Goal: Transaction & Acquisition: Purchase product/service

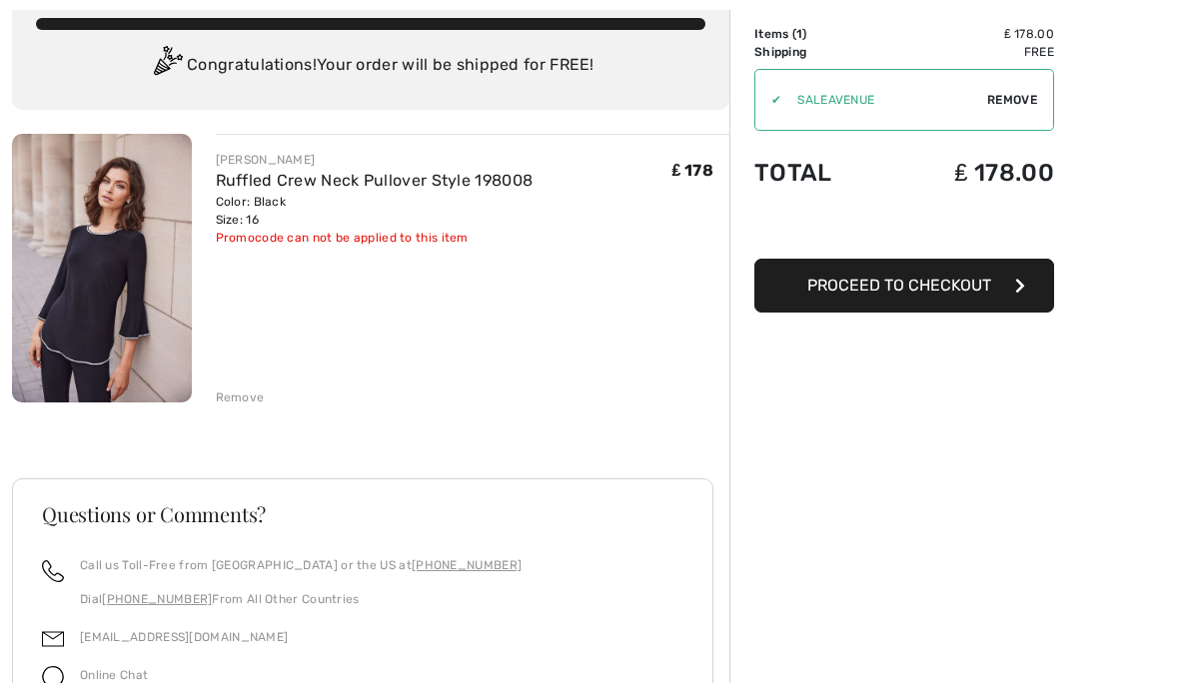
scroll to position [129, 0]
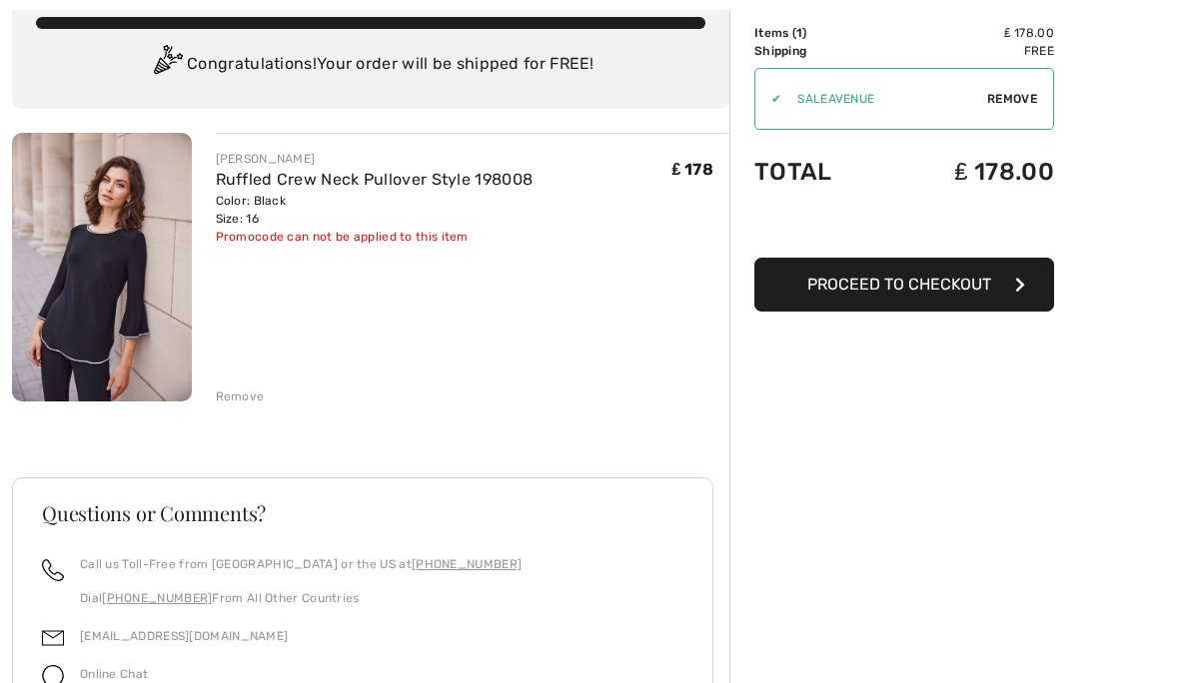
click at [928, 287] on span "Proceed to Checkout" at bounding box center [899, 284] width 184 height 19
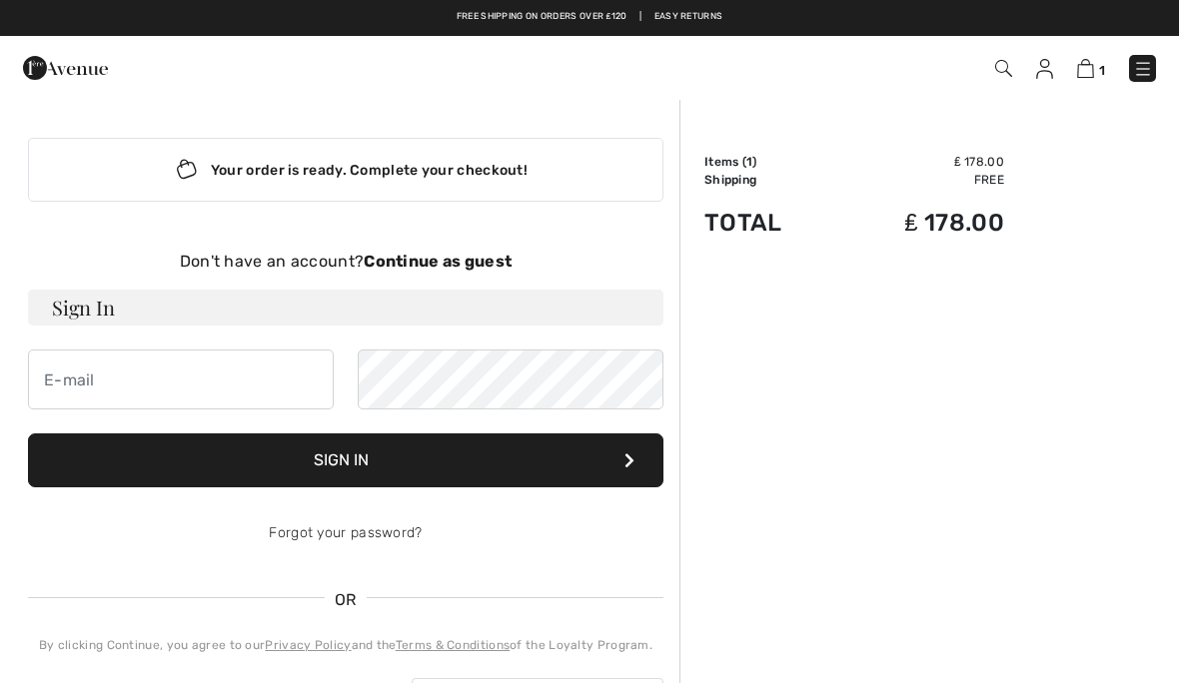
click at [1047, 74] on img at bounding box center [1044, 69] width 17 height 20
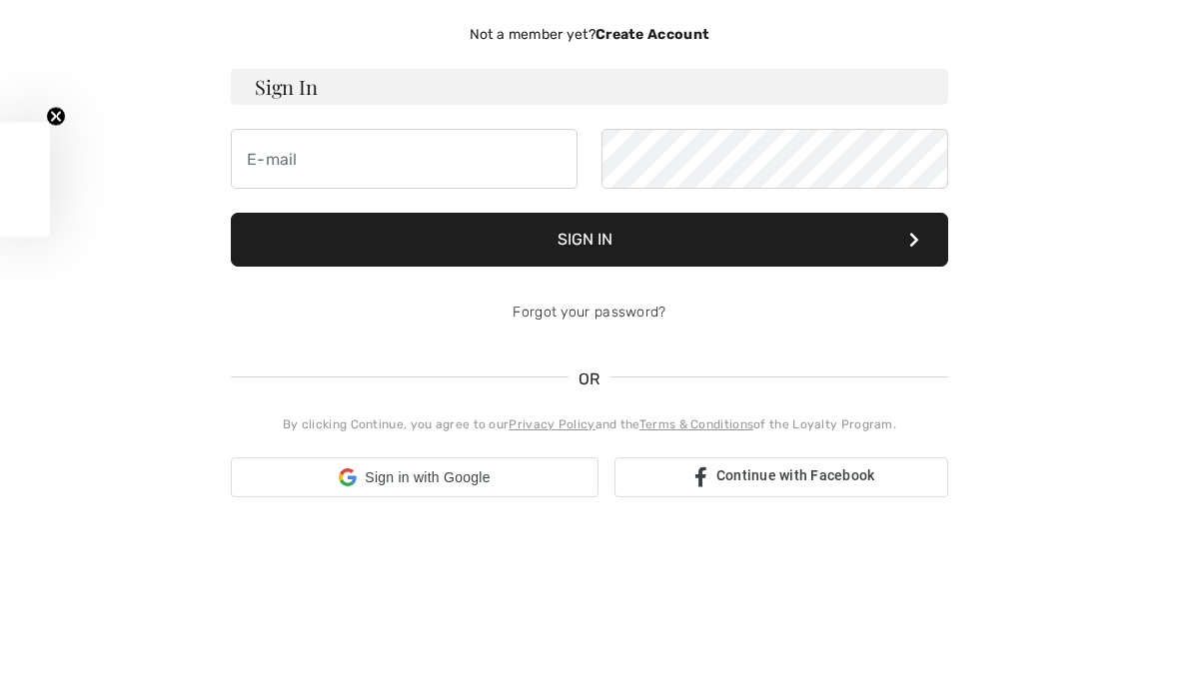
scroll to position [162, 0]
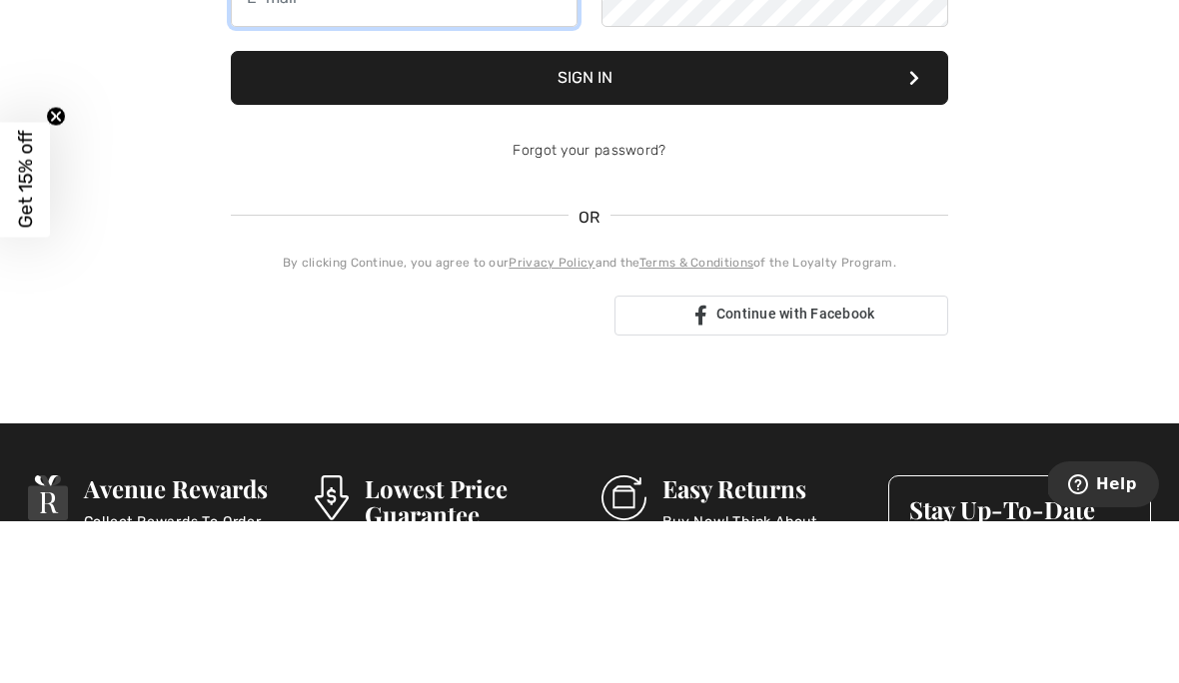
type input "mrsjaynepritchard@gmail.com"
click at [589, 240] on button "Sign In" at bounding box center [589, 240] width 717 height 54
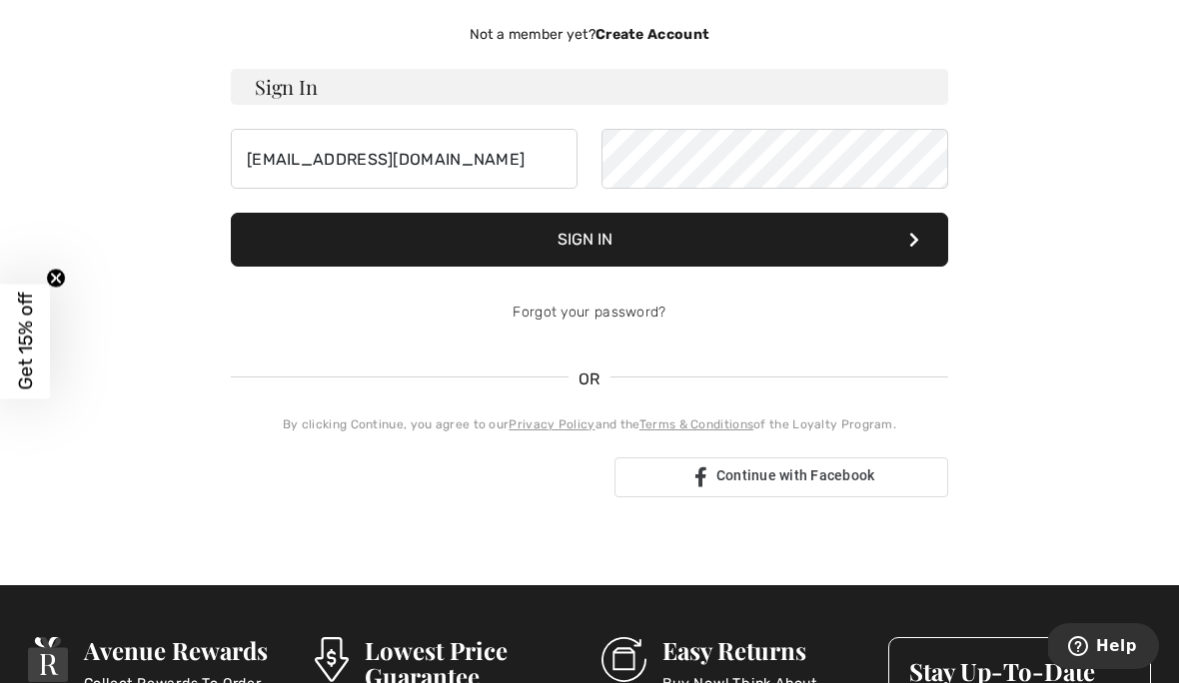
click at [585, 253] on button "Sign In" at bounding box center [589, 240] width 717 height 54
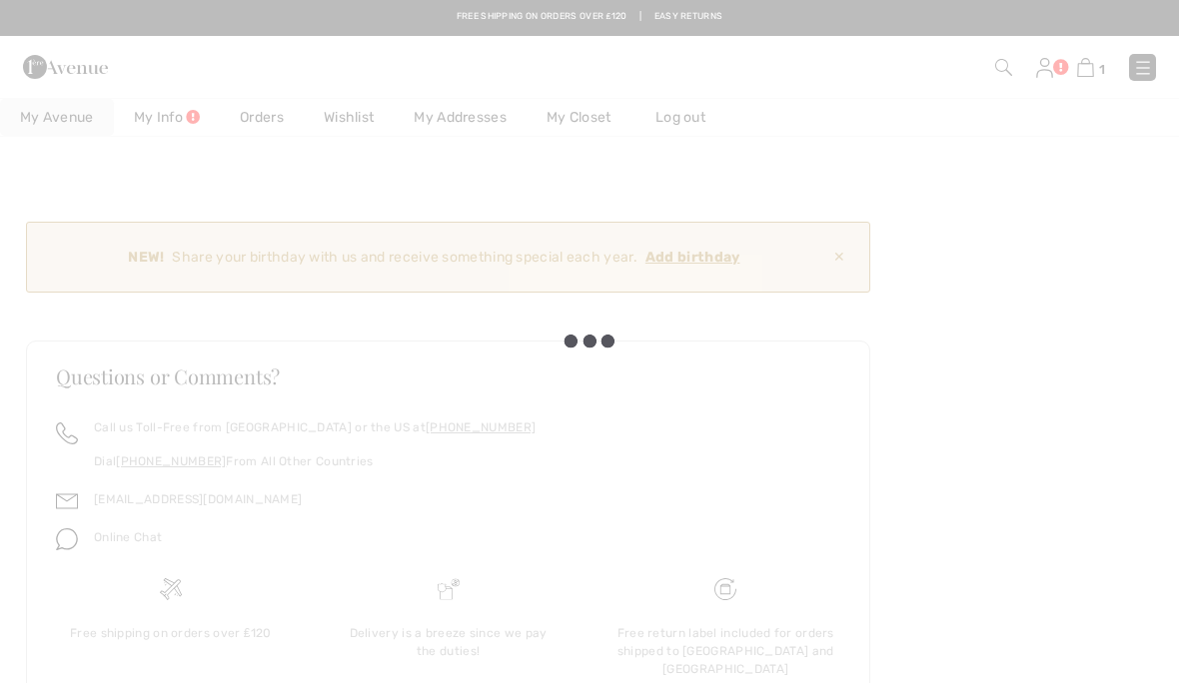
checkbox input "true"
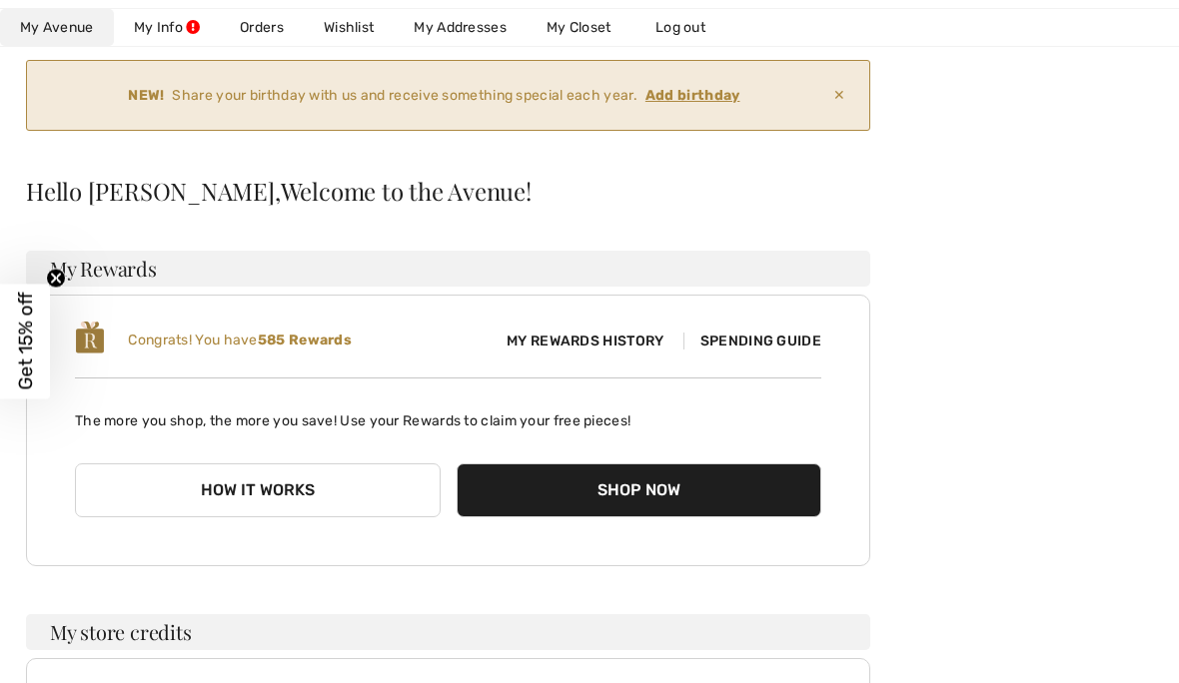
click at [582, 343] on span "My Rewards History" at bounding box center [584, 341] width 189 height 21
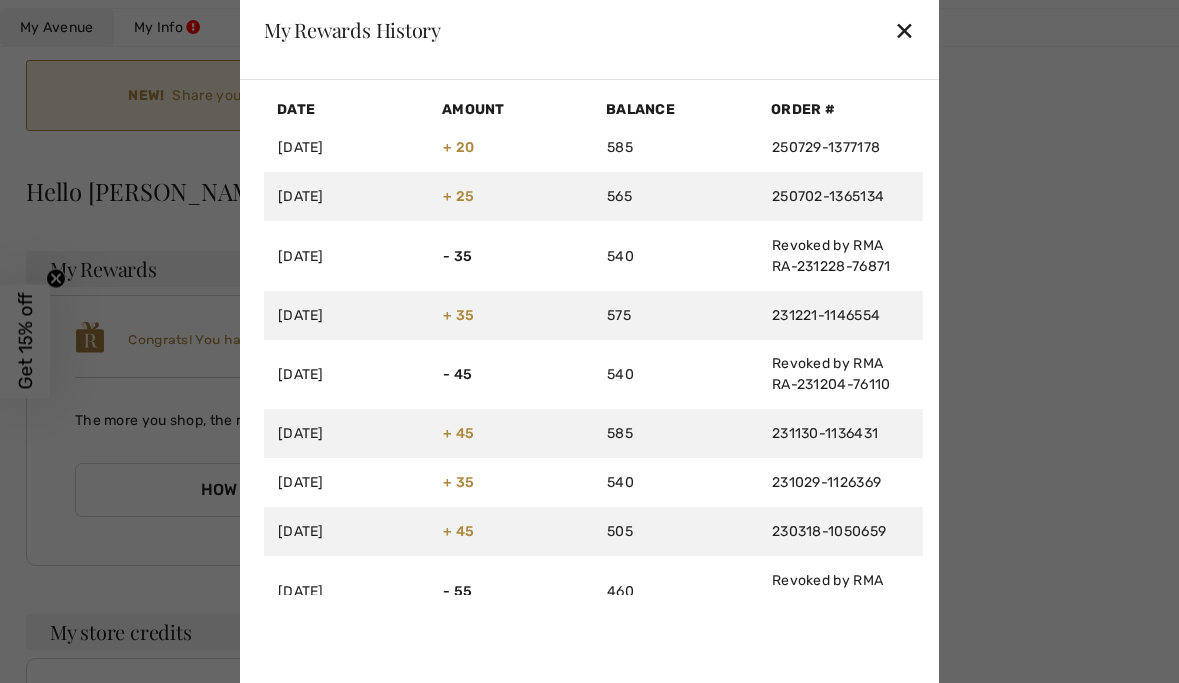
click at [914, 25] on div "✕" at bounding box center [904, 30] width 21 height 42
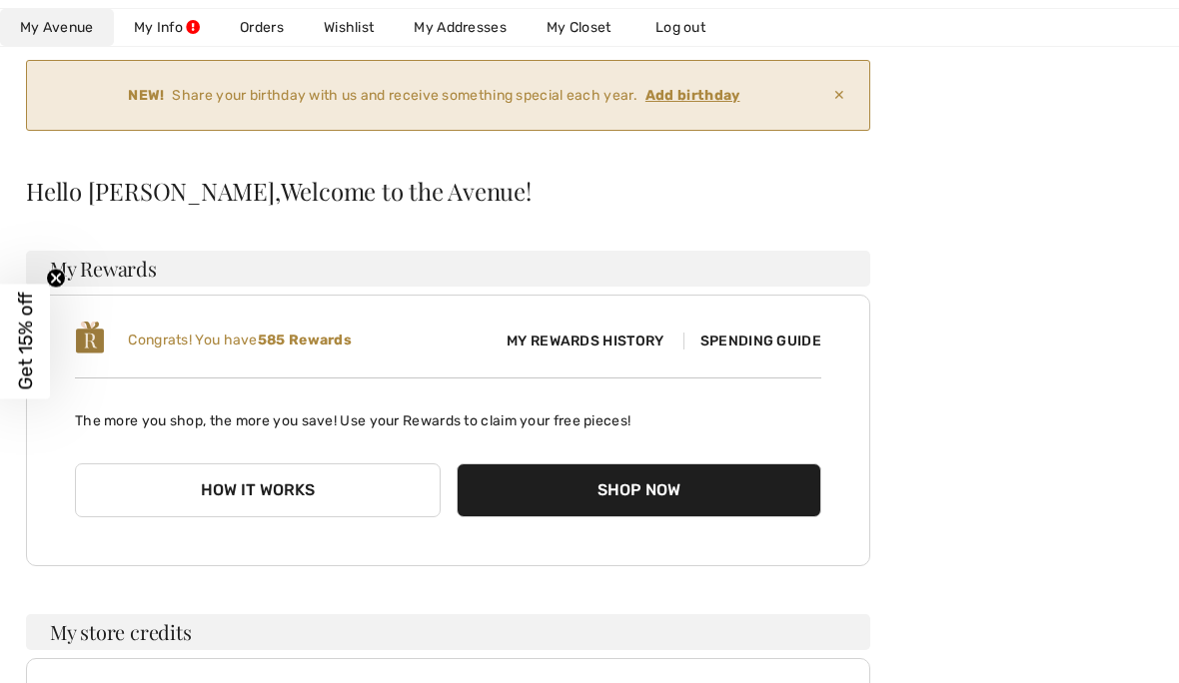
click at [744, 346] on span "Spending Guide" at bounding box center [752, 341] width 138 height 17
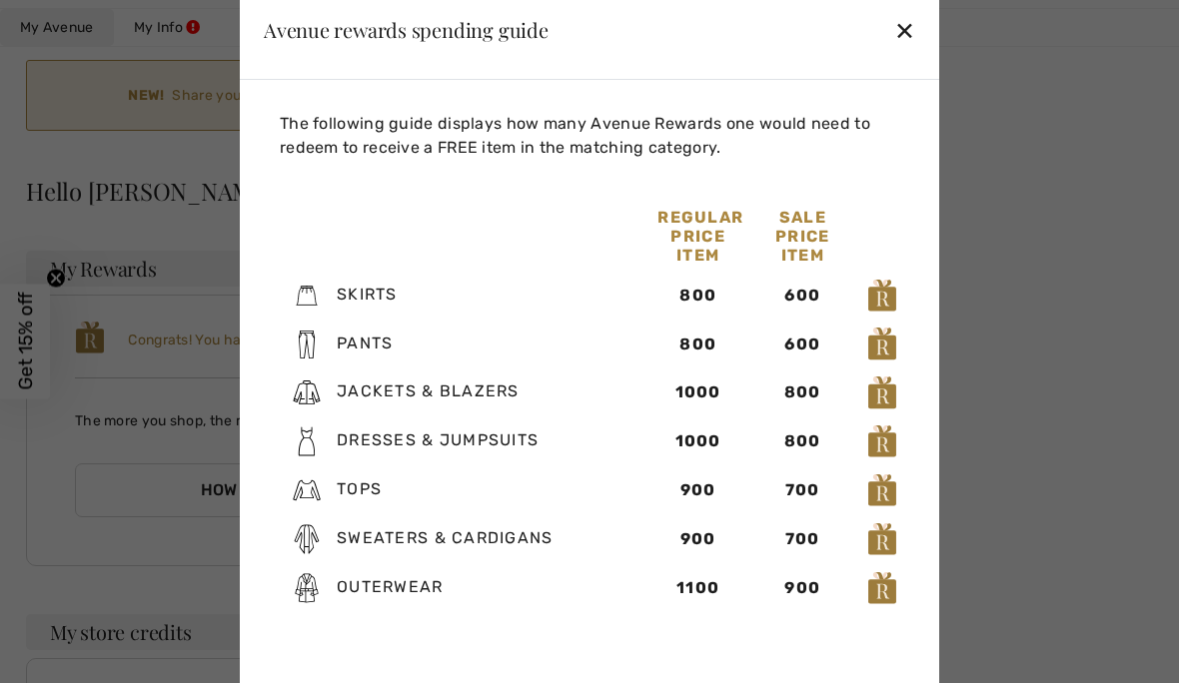
click at [913, 36] on div "✕" at bounding box center [904, 30] width 21 height 42
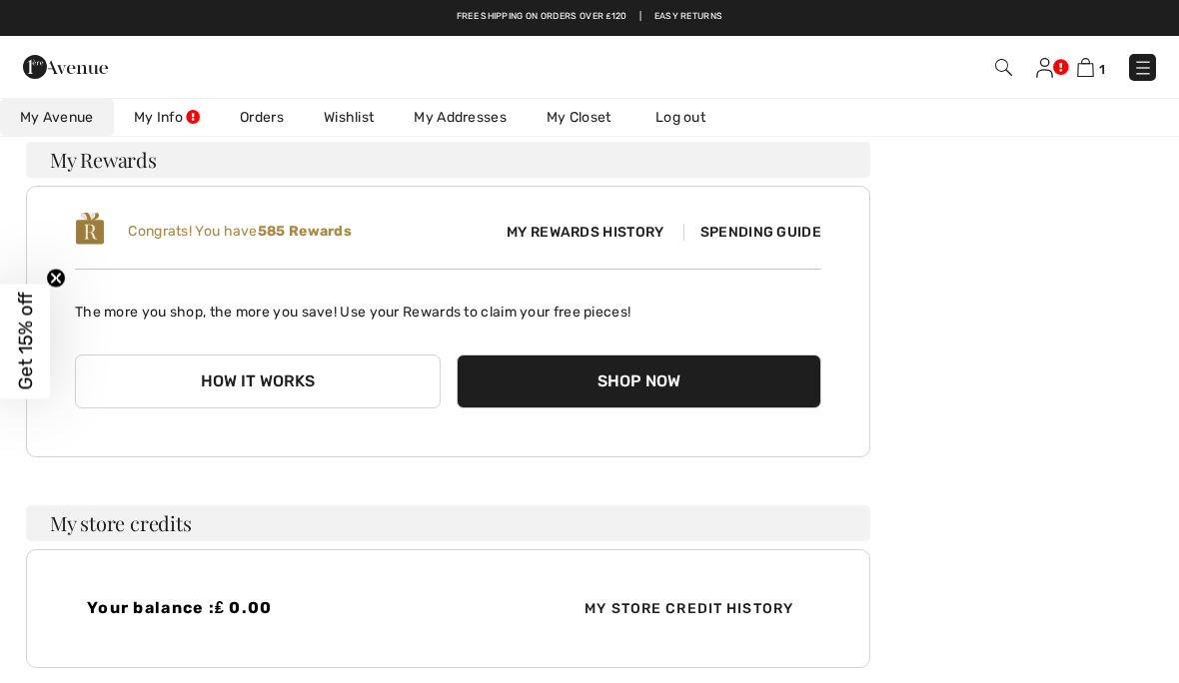
scroll to position [270, 0]
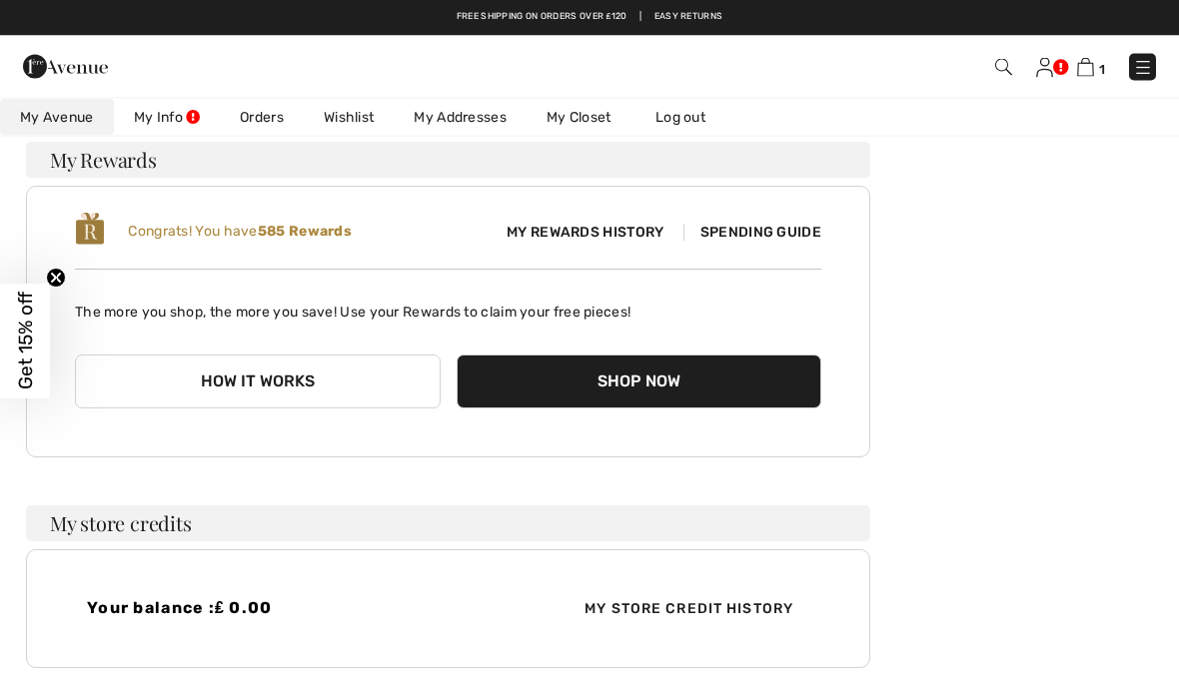
click at [1049, 66] on img at bounding box center [1044, 68] width 17 height 20
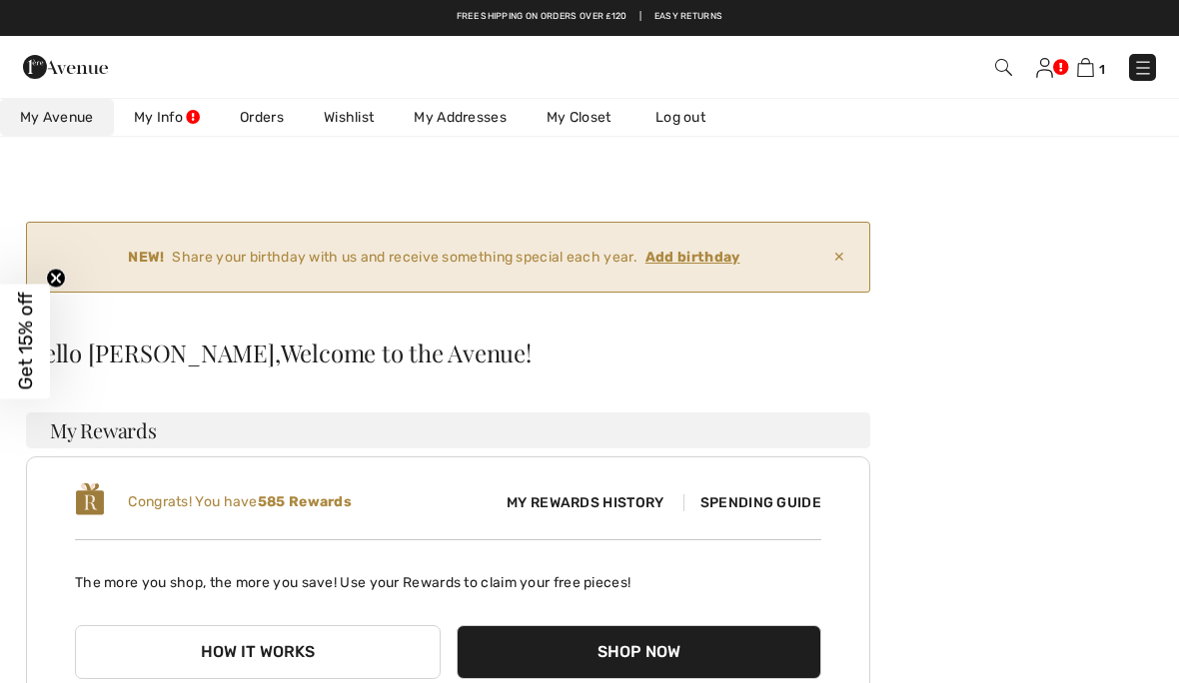
click at [708, 259] on ins "Add birthday" at bounding box center [692, 257] width 95 height 17
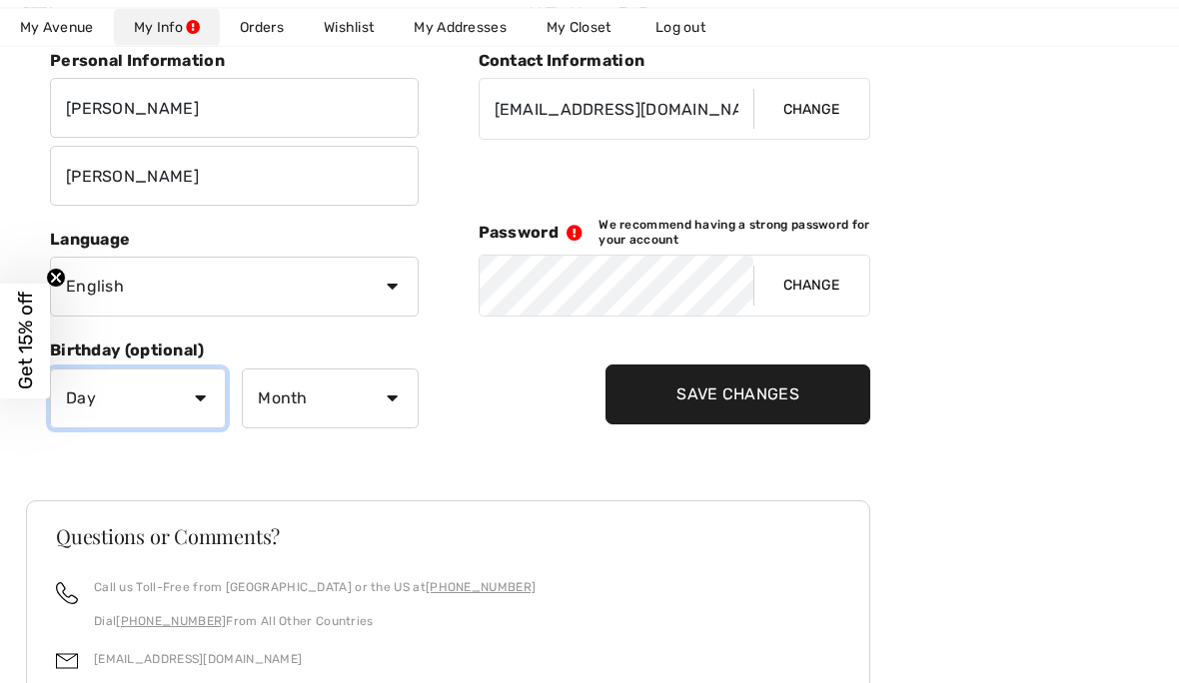
click at [194, 403] on select "Day 1 2 3 4 5 6 7 8 9 10 11 12 13 14 15 16 17 18 19 20 21 22 23 24 25 26 27 28 …" at bounding box center [138, 400] width 176 height 60
select select "9"
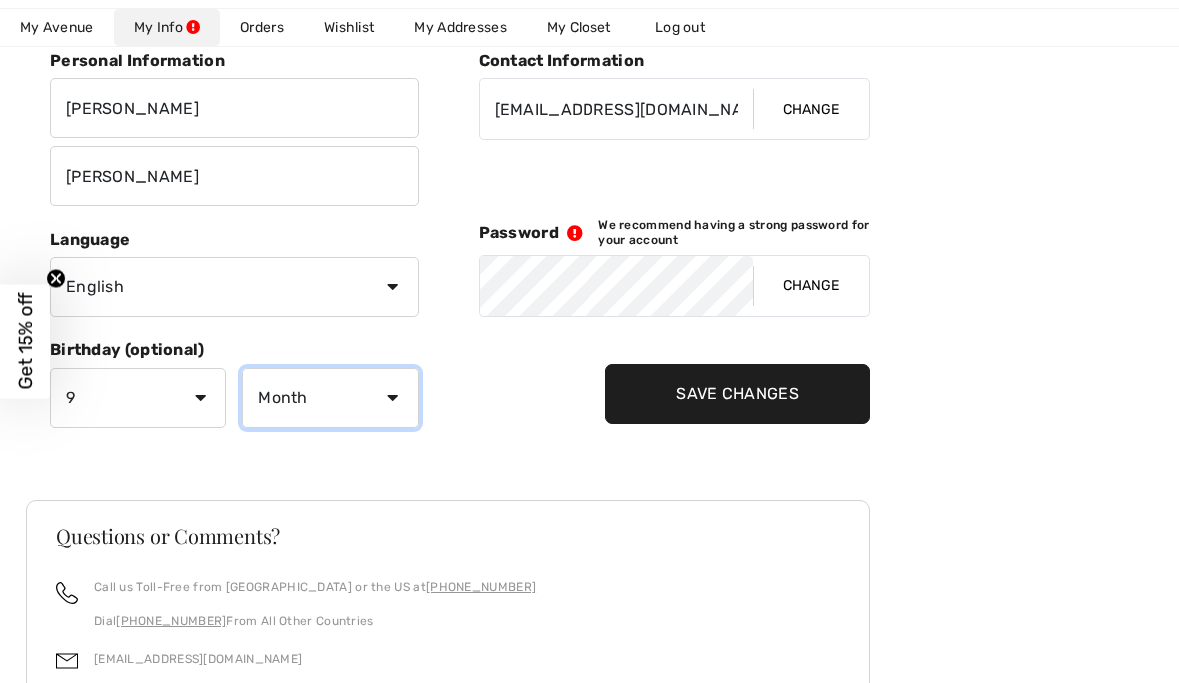
click at [381, 395] on select "Month January February March April May June July August September October Novem…" at bounding box center [330, 399] width 176 height 60
select select "1"
click at [733, 394] on input "Save Changes" at bounding box center [737, 395] width 265 height 60
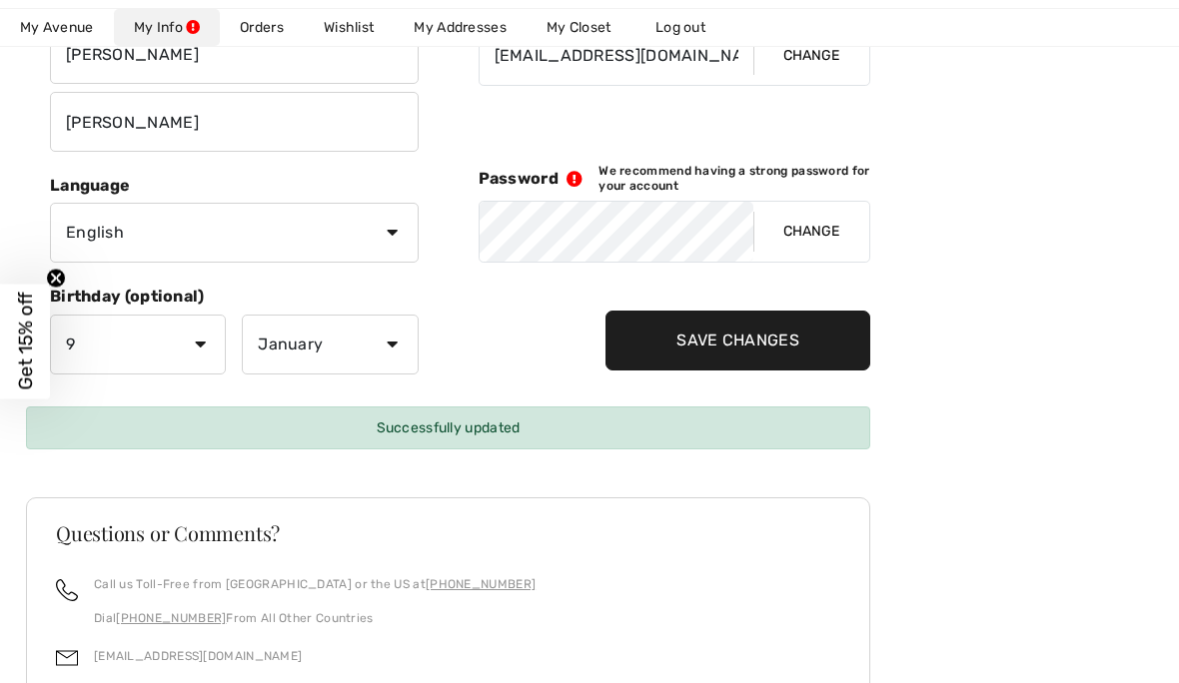
scroll to position [320, 0]
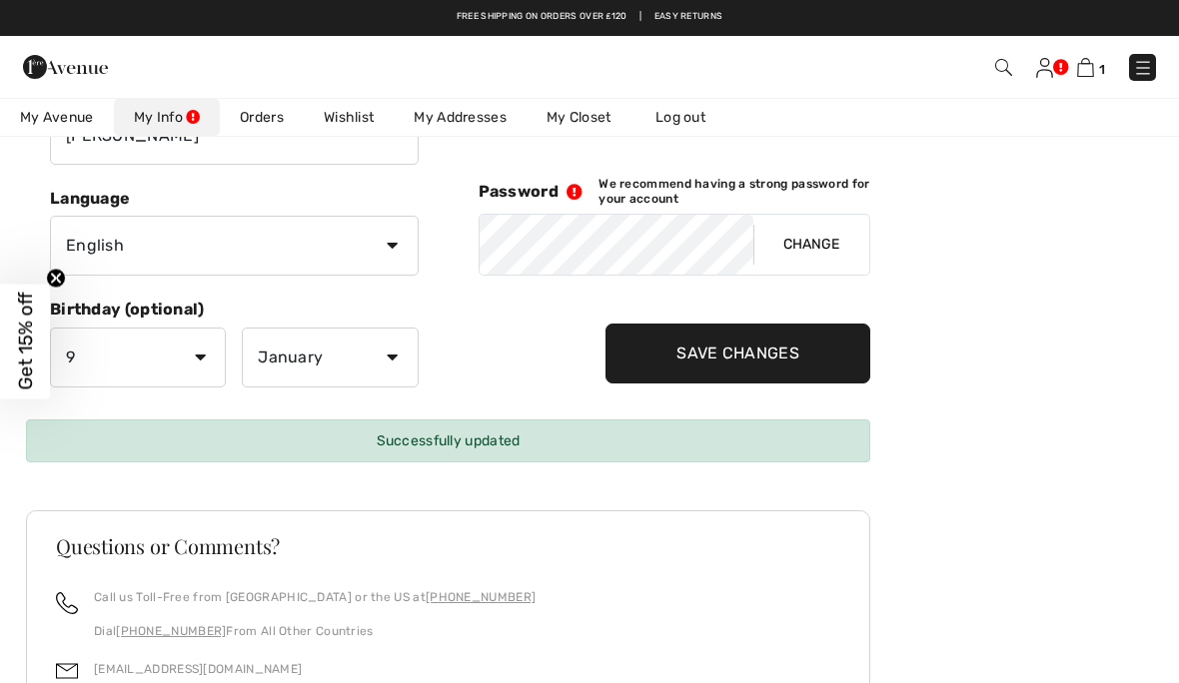
click at [756, 354] on input "Save Changes" at bounding box center [737, 354] width 265 height 60
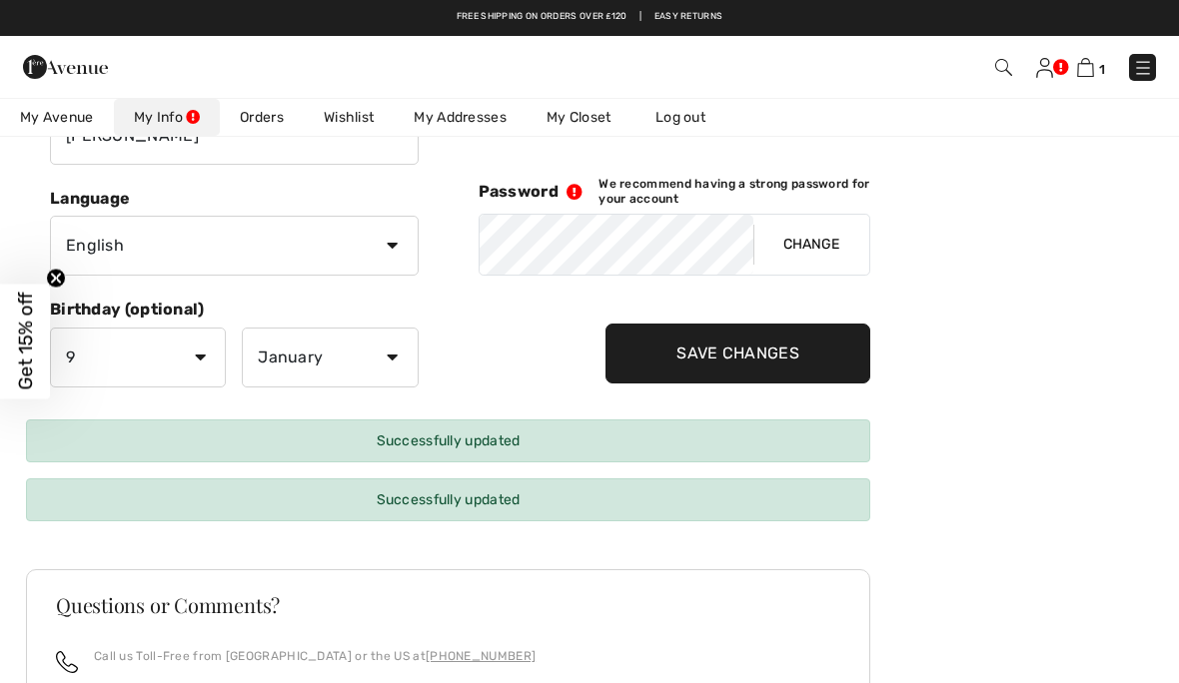
click at [1088, 76] on img at bounding box center [1085, 67] width 17 height 19
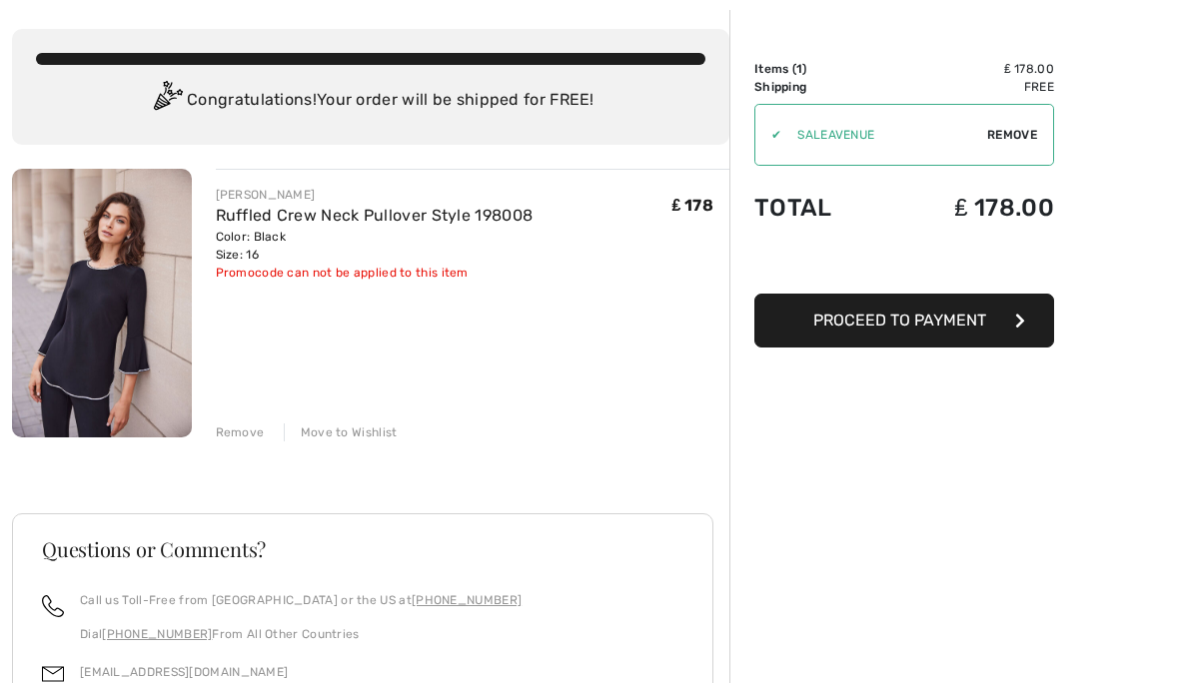
scroll to position [138, 0]
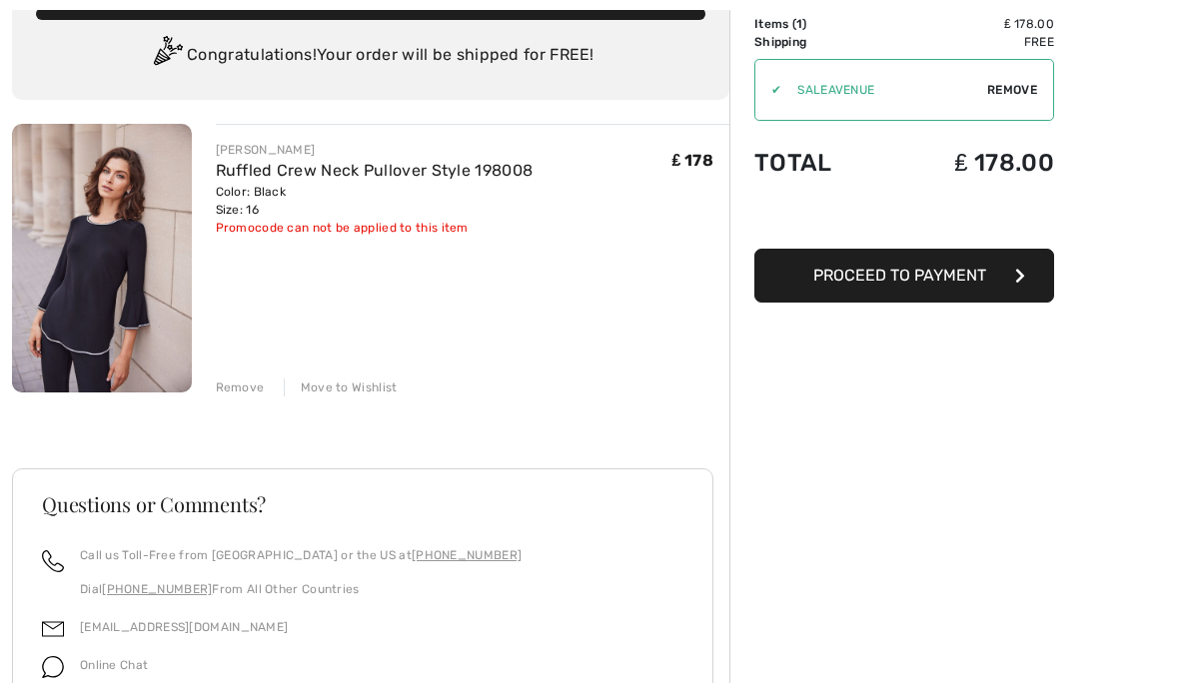
click at [916, 285] on button "Proceed to Payment" at bounding box center [904, 276] width 300 height 54
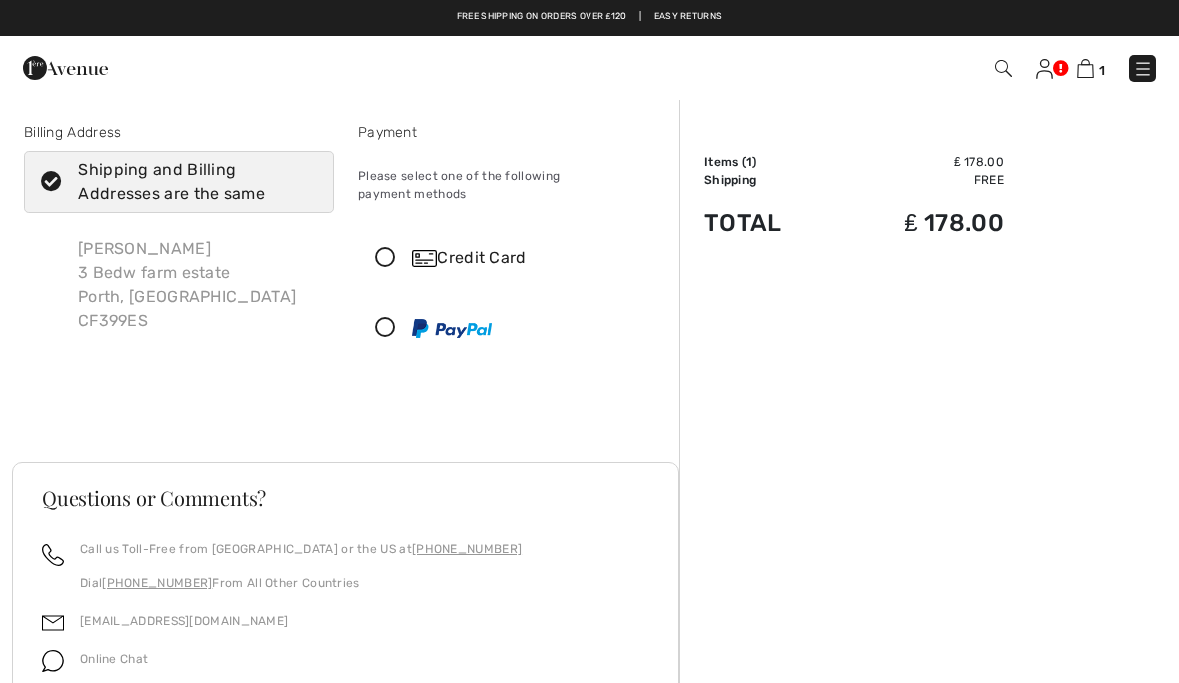
click at [457, 246] on div "Credit Card" at bounding box center [533, 258] width 242 height 24
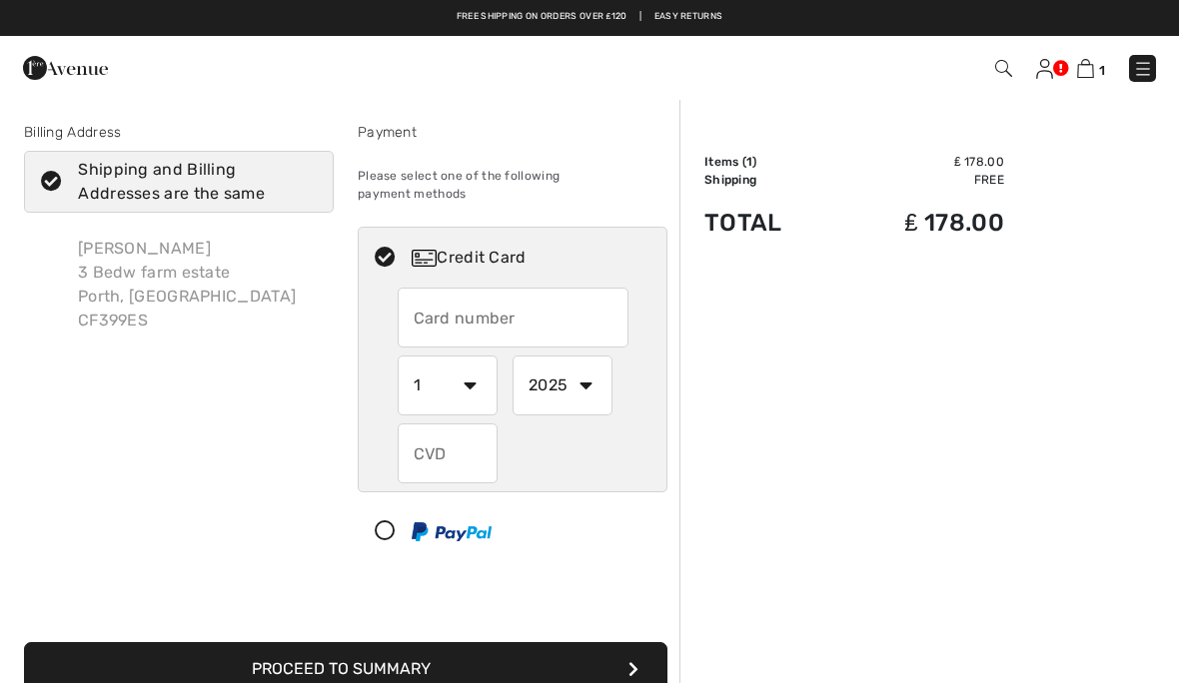
click at [443, 293] on input "text" at bounding box center [513, 318] width 231 height 60
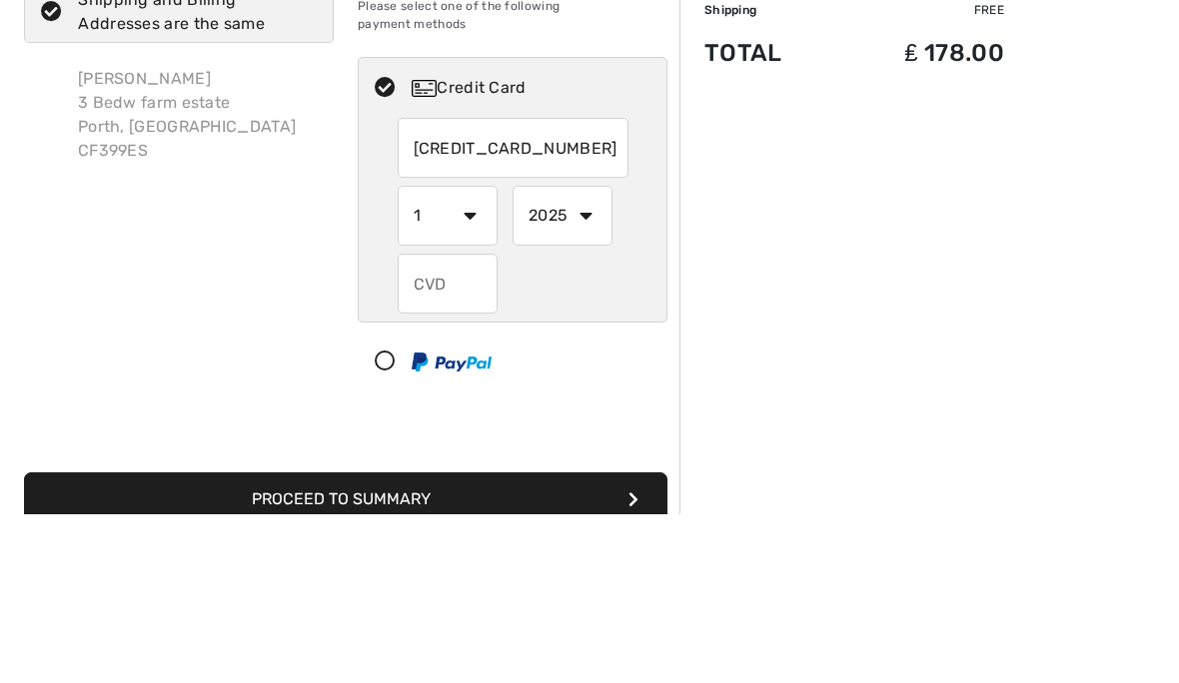
type input "4539793989570447"
click at [481, 356] on select "1 2 3 4 5 6 7 8 9 10 11 12" at bounding box center [448, 386] width 100 height 60
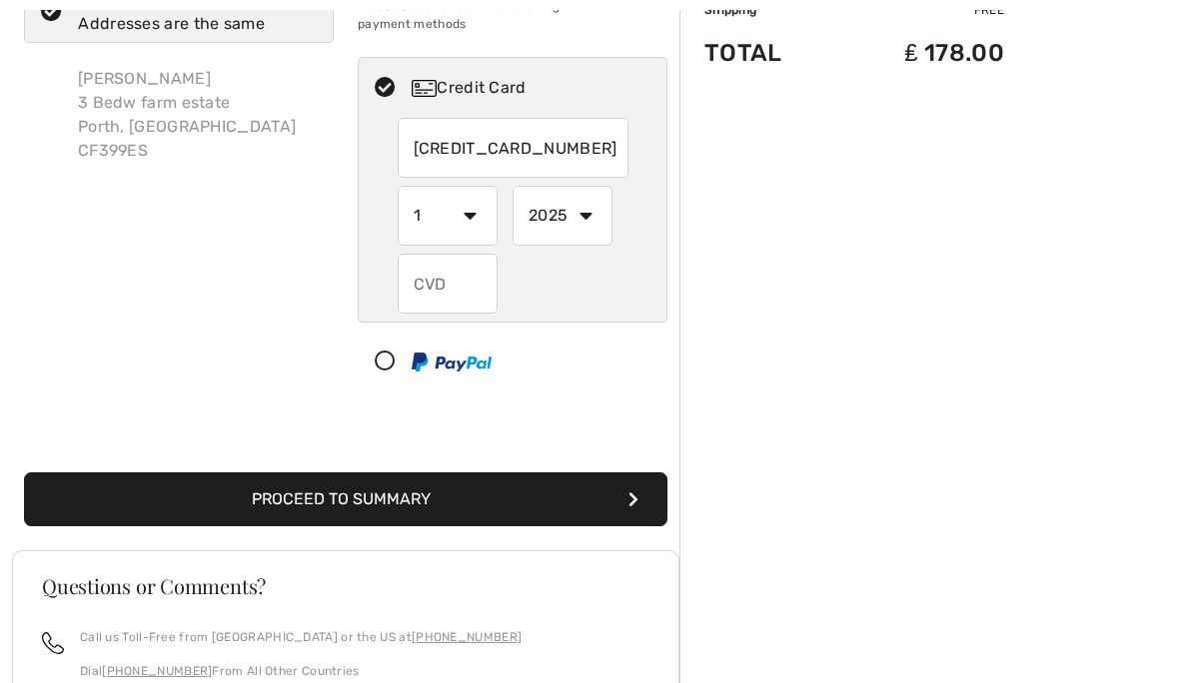
select select "4"
click at [601, 195] on select "2025 2026 2027 2028 2029 2030 2031 2032 2033 2034 2035" at bounding box center [562, 216] width 100 height 60
click at [591, 207] on select "2025 2026 2027 2028 2029 2030 2031 2032 2033 2034 2035" at bounding box center [562, 216] width 100 height 60
select select "2029"
click at [471, 264] on input "text" at bounding box center [448, 284] width 100 height 60
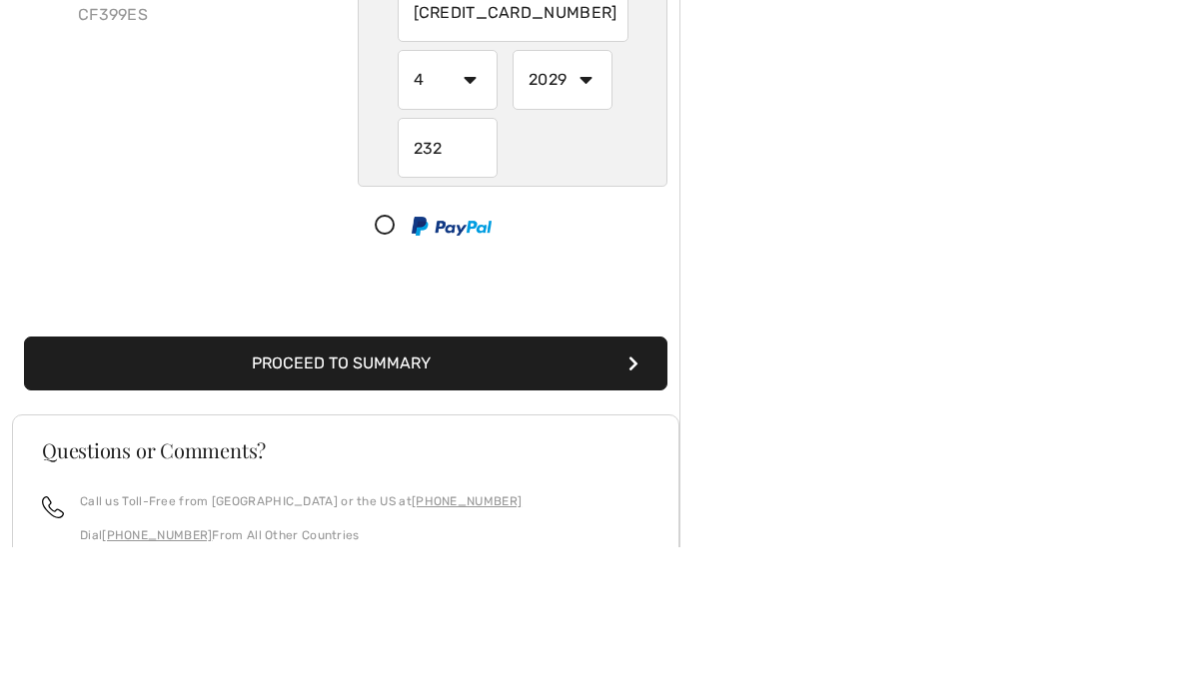
scroll to position [306, 0]
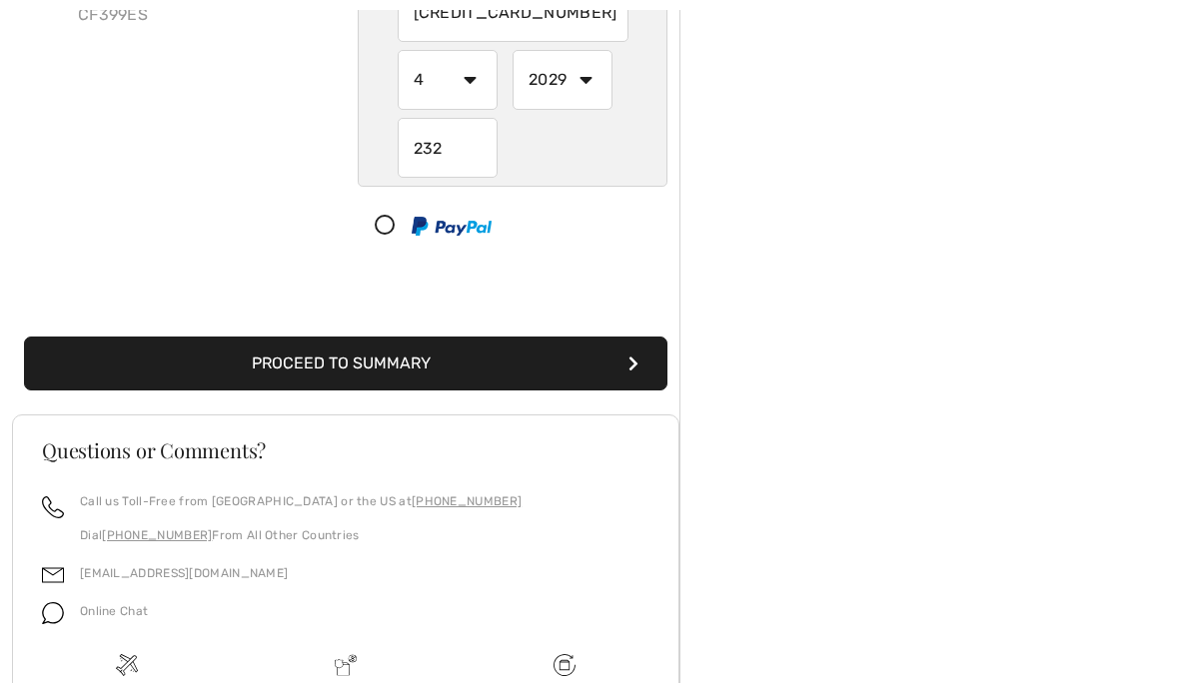
type input "232"
click at [360, 349] on button "Proceed to Summary" at bounding box center [345, 364] width 643 height 54
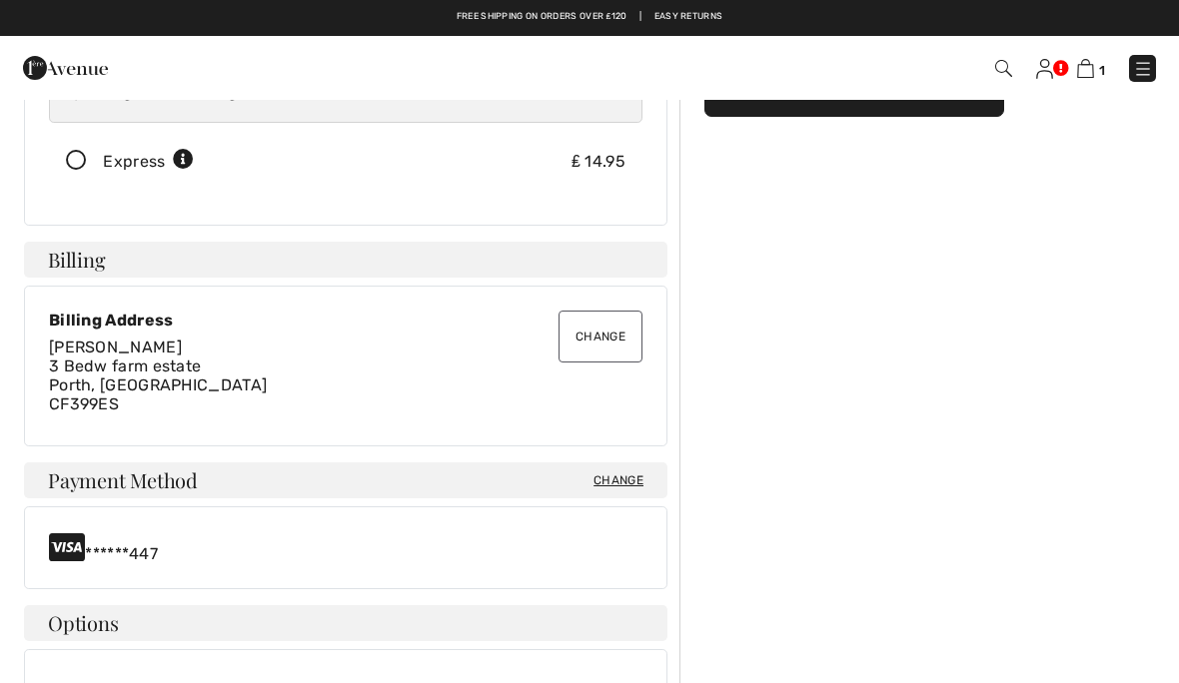
scroll to position [86, 0]
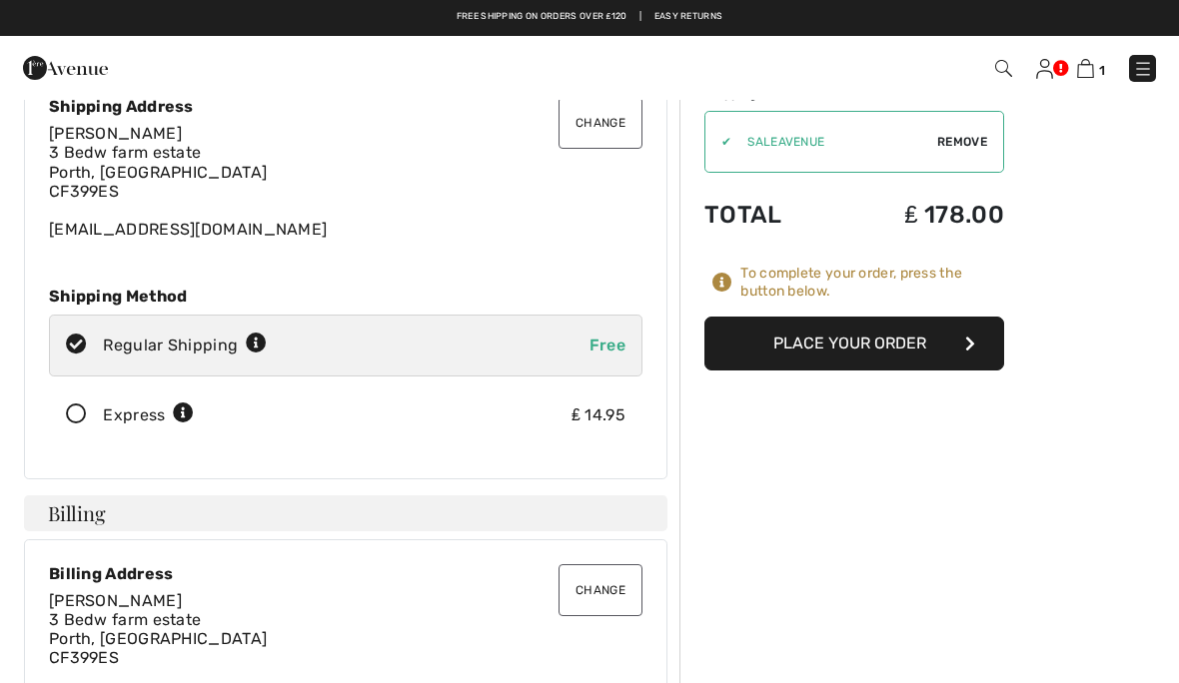
click at [821, 349] on button "Place Your Order" at bounding box center [854, 344] width 300 height 54
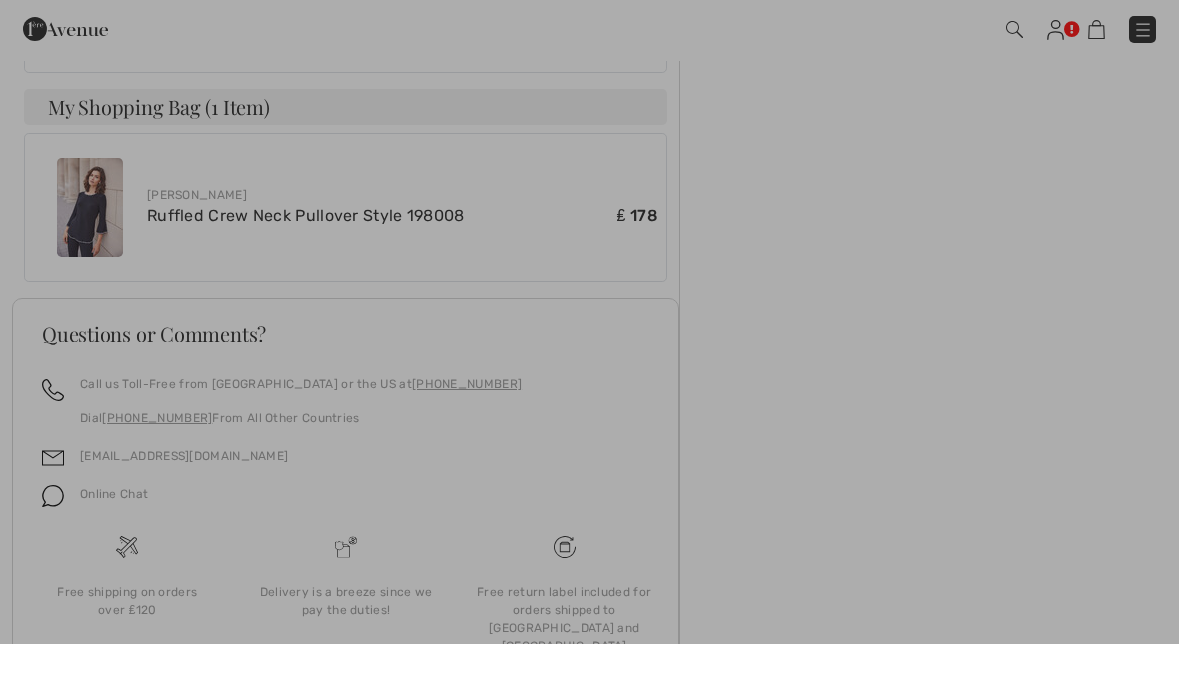
scroll to position [964, 0]
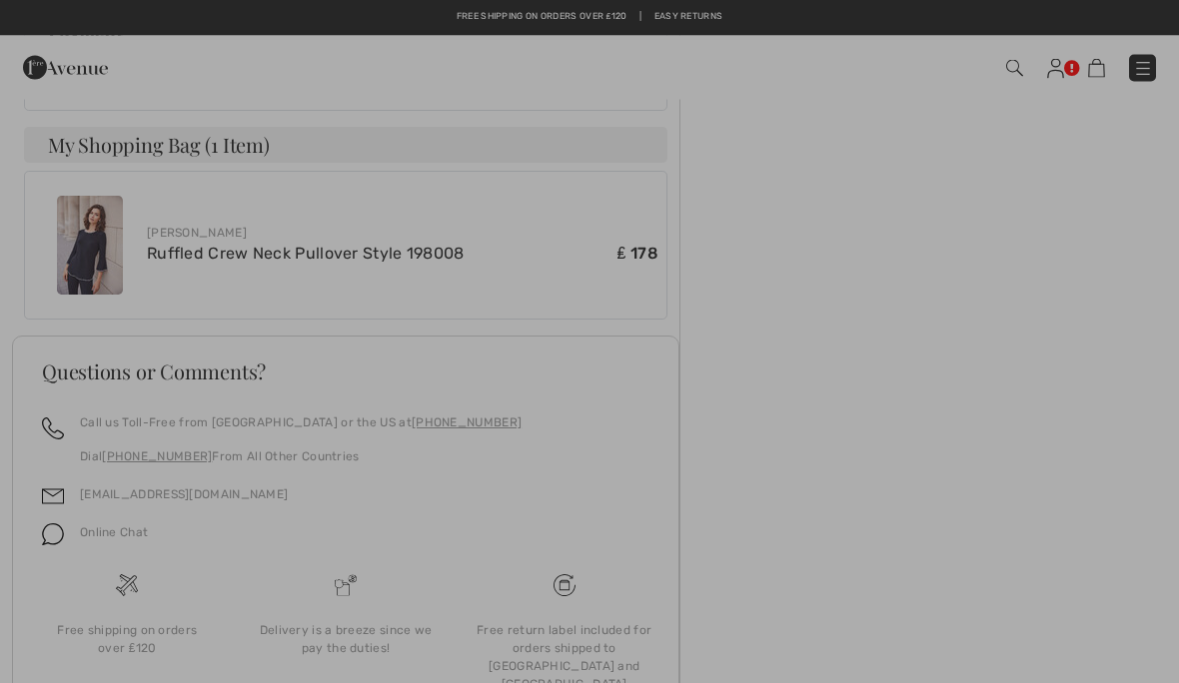
click at [189, 487] on div at bounding box center [589, 341] width 1179 height 683
click at [59, 495] on div at bounding box center [589, 341] width 1179 height 683
click at [169, 491] on div at bounding box center [589, 341] width 1179 height 683
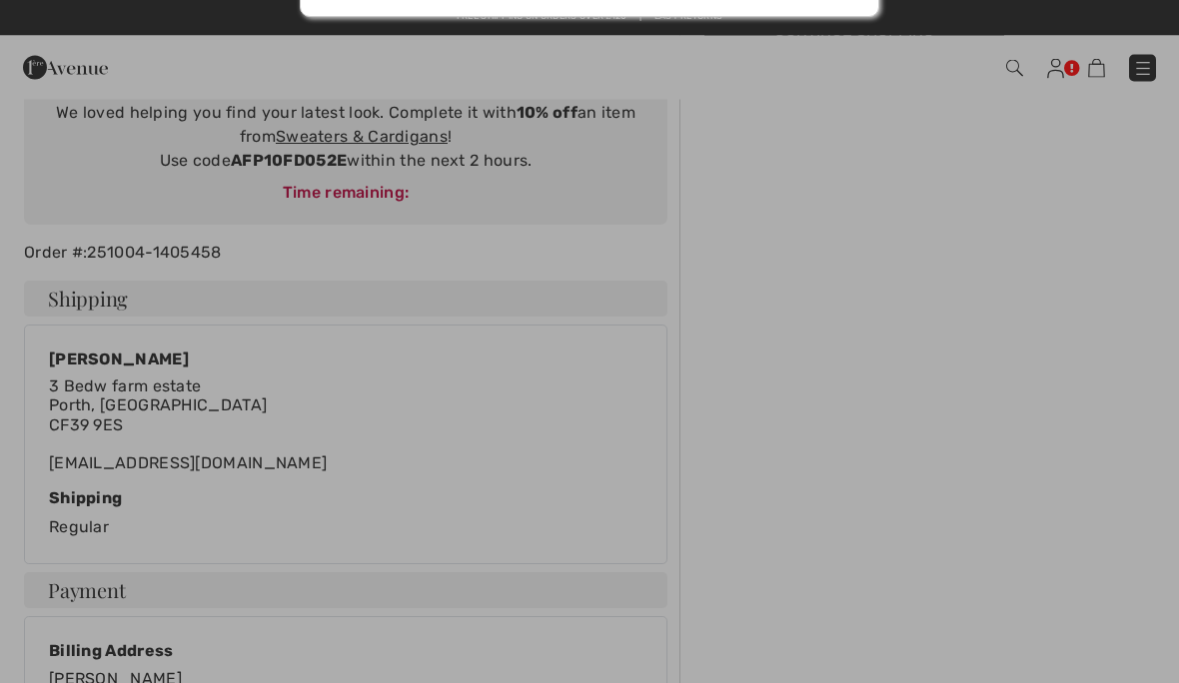
scroll to position [0, 0]
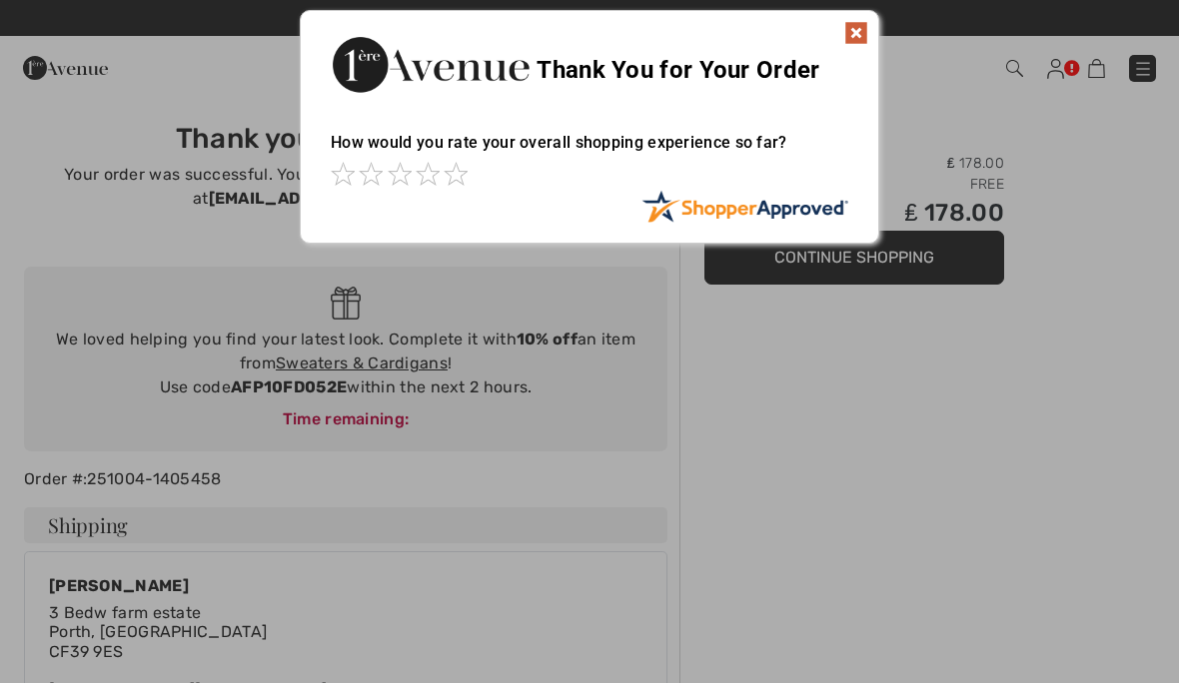
click at [858, 30] on img at bounding box center [856, 33] width 24 height 24
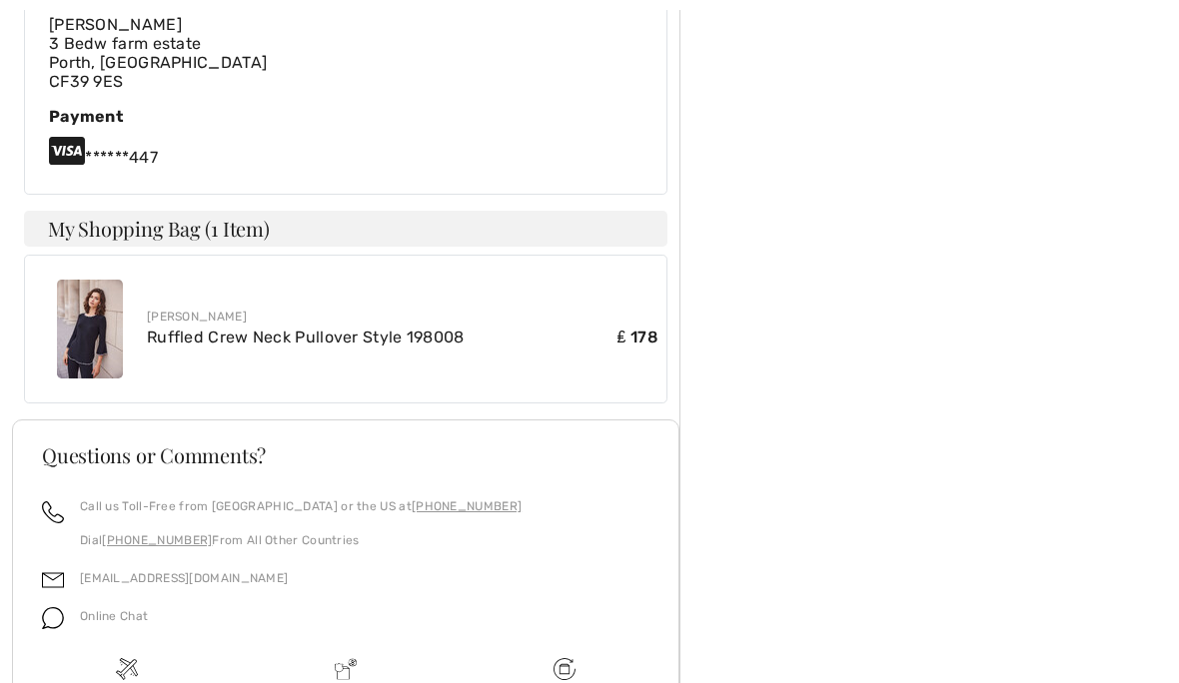
scroll to position [964, 0]
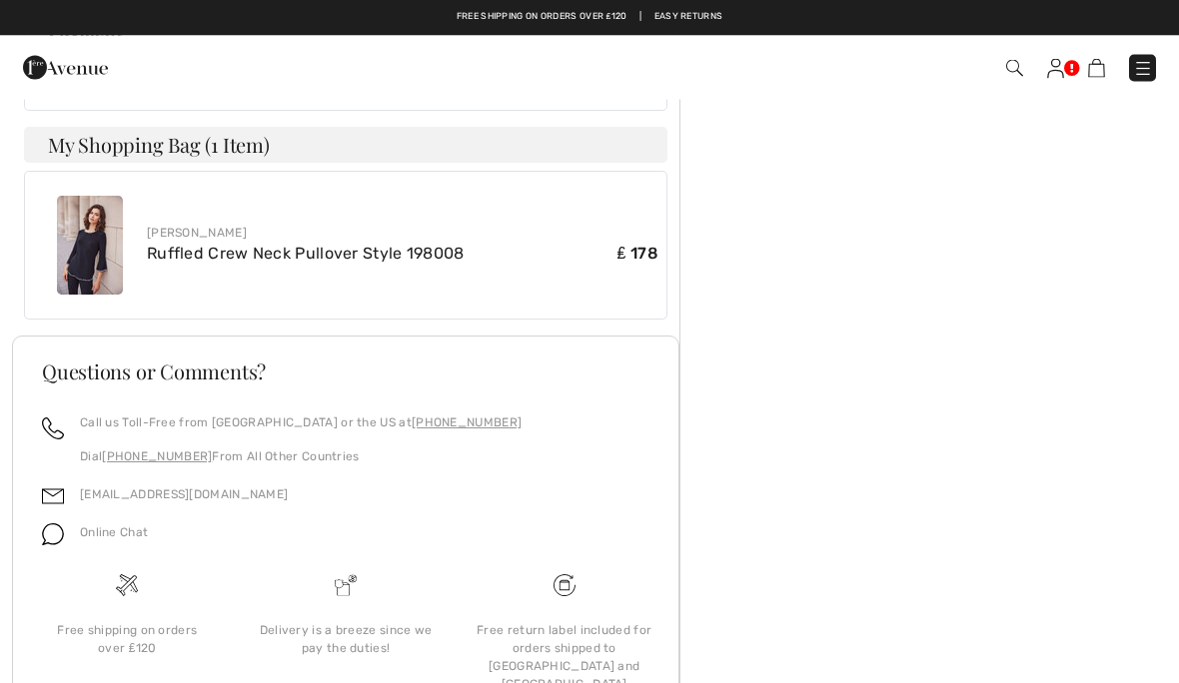
click at [61, 497] on img at bounding box center [53, 497] width 22 height 22
click at [152, 497] on link "[EMAIL_ADDRESS][DOMAIN_NAME]" at bounding box center [184, 495] width 208 height 14
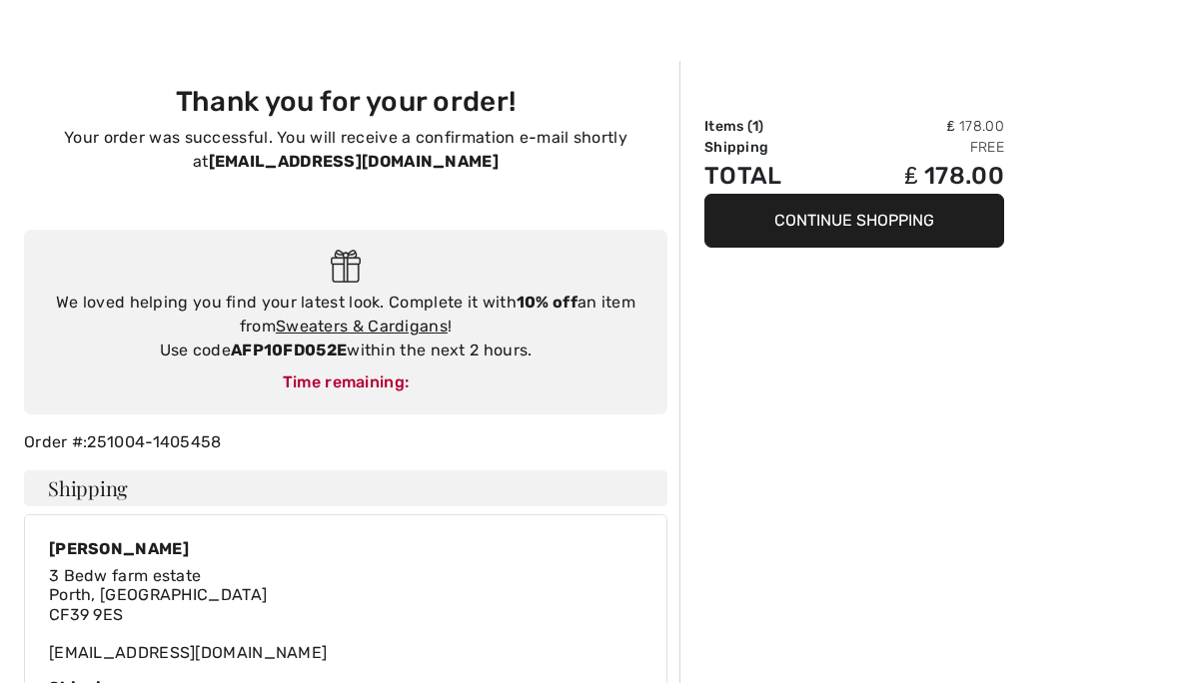
scroll to position [90, 0]
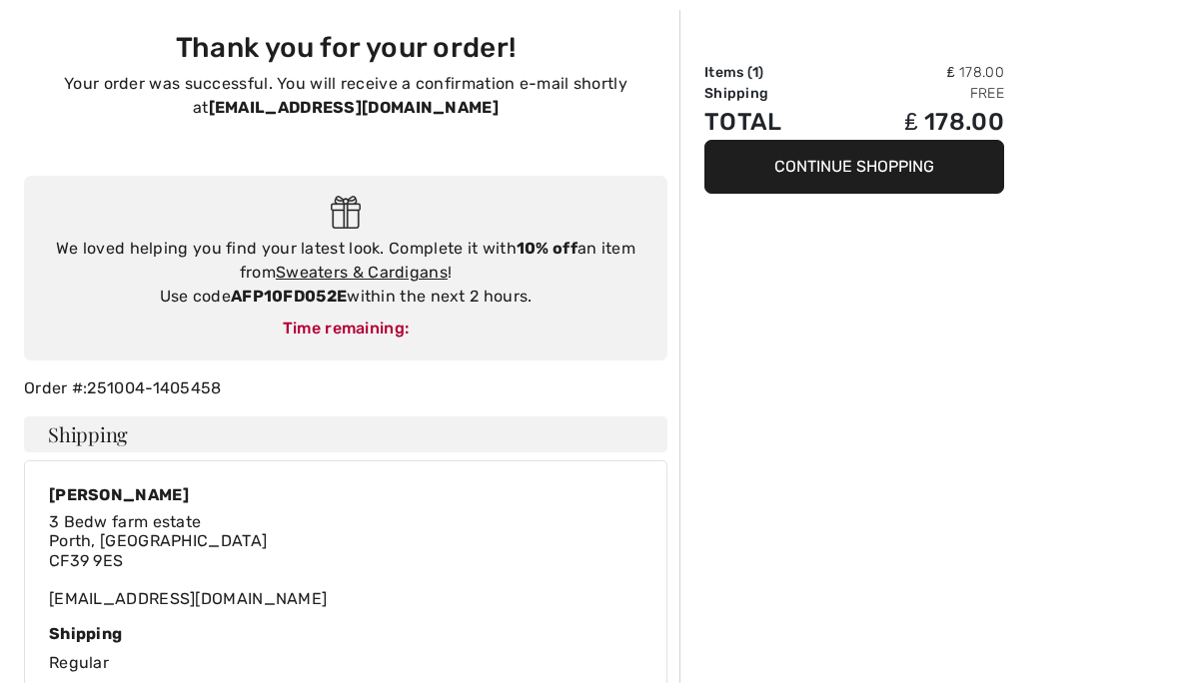
click at [22, 484] on div "[PERSON_NAME] [STREET_ADDRESS] [EMAIL_ADDRESS][DOMAIN_NAME] Shipping Regular" at bounding box center [345, 581] width 667 height 240
click at [23, 353] on div "We loved helping you find your latest look. Complete it with 10% off an item fr…" at bounding box center [345, 269] width 667 height 185
click at [28, 357] on div "We loved helping you find your latest look. Complete it with 10% off an item fr…" at bounding box center [345, 269] width 643 height 185
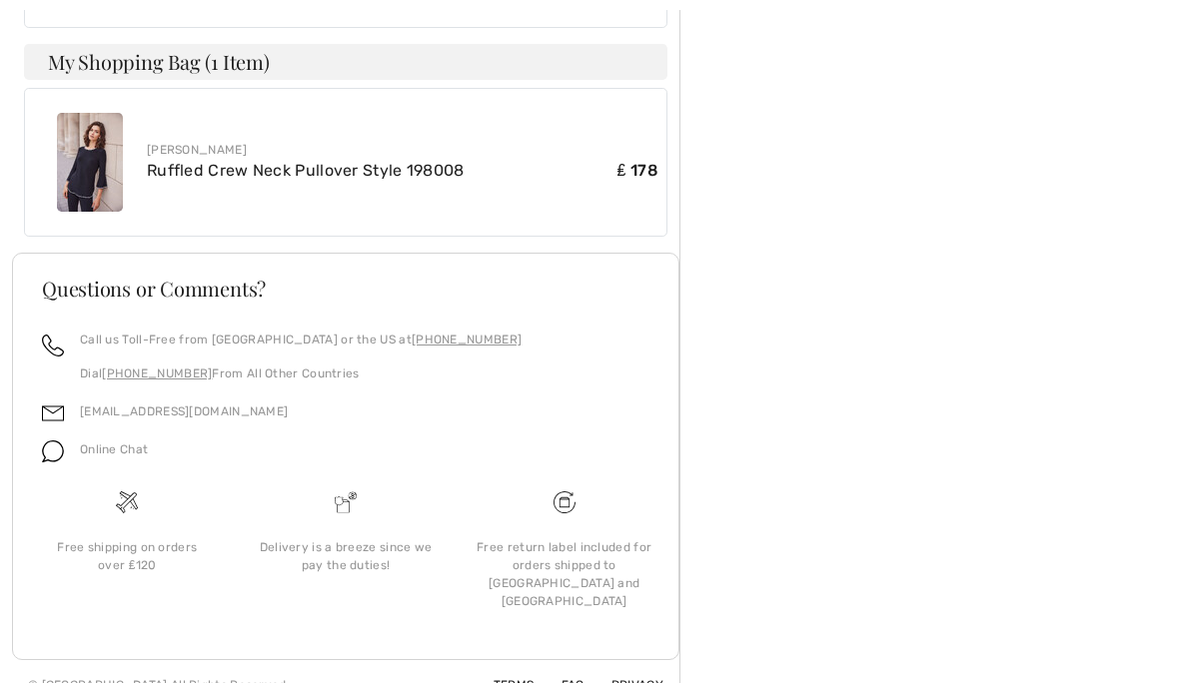
scroll to position [1054, 0]
